Goal: Check status: Check status

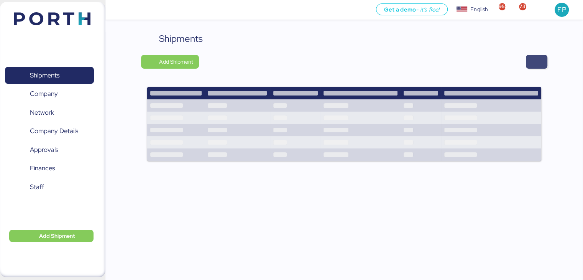
click at [542, 59] on span "button" at bounding box center [536, 62] width 21 height 14
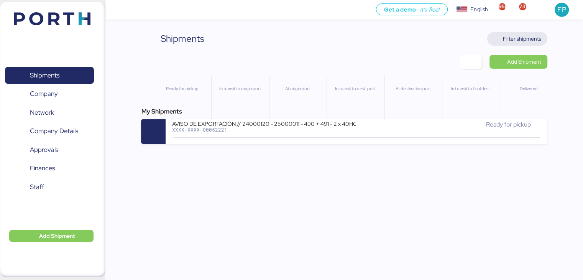
click at [510, 35] on span "Filter shipments" at bounding box center [522, 38] width 38 height 9
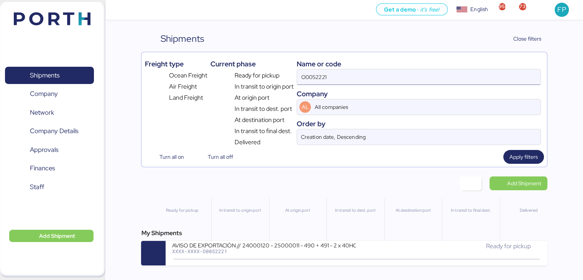
click at [315, 74] on input "O0052221" at bounding box center [418, 76] width 243 height 15
click at [331, 74] on input "O0052221" at bounding box center [418, 76] width 243 height 15
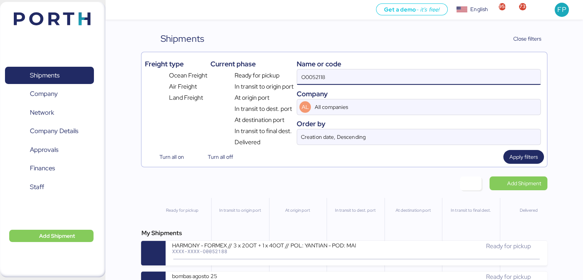
type input "O0052118"
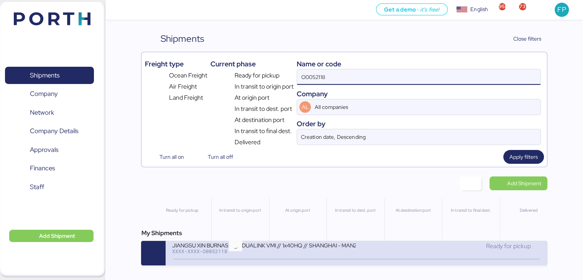
click at [242, 259] on icon at bounding box center [235, 259] width 37 height 8
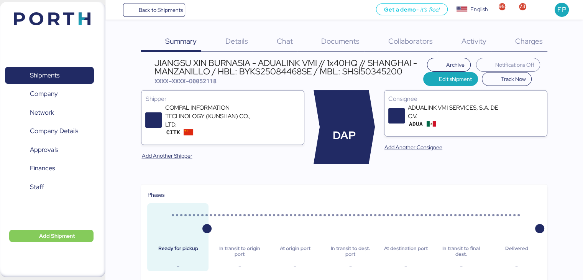
click at [534, 44] on span "Charges" at bounding box center [529, 41] width 28 height 10
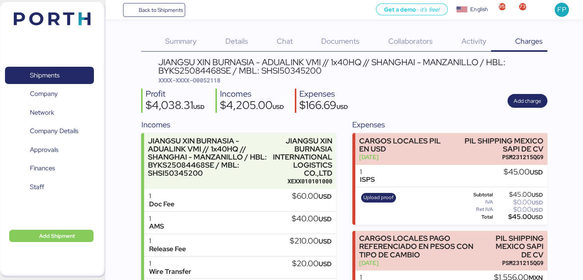
click at [207, 78] on span "XXXX-XXXX-O0052118" at bounding box center [189, 80] width 62 height 8
copy span "O0052118"
